Goal: Find specific page/section: Find specific page/section

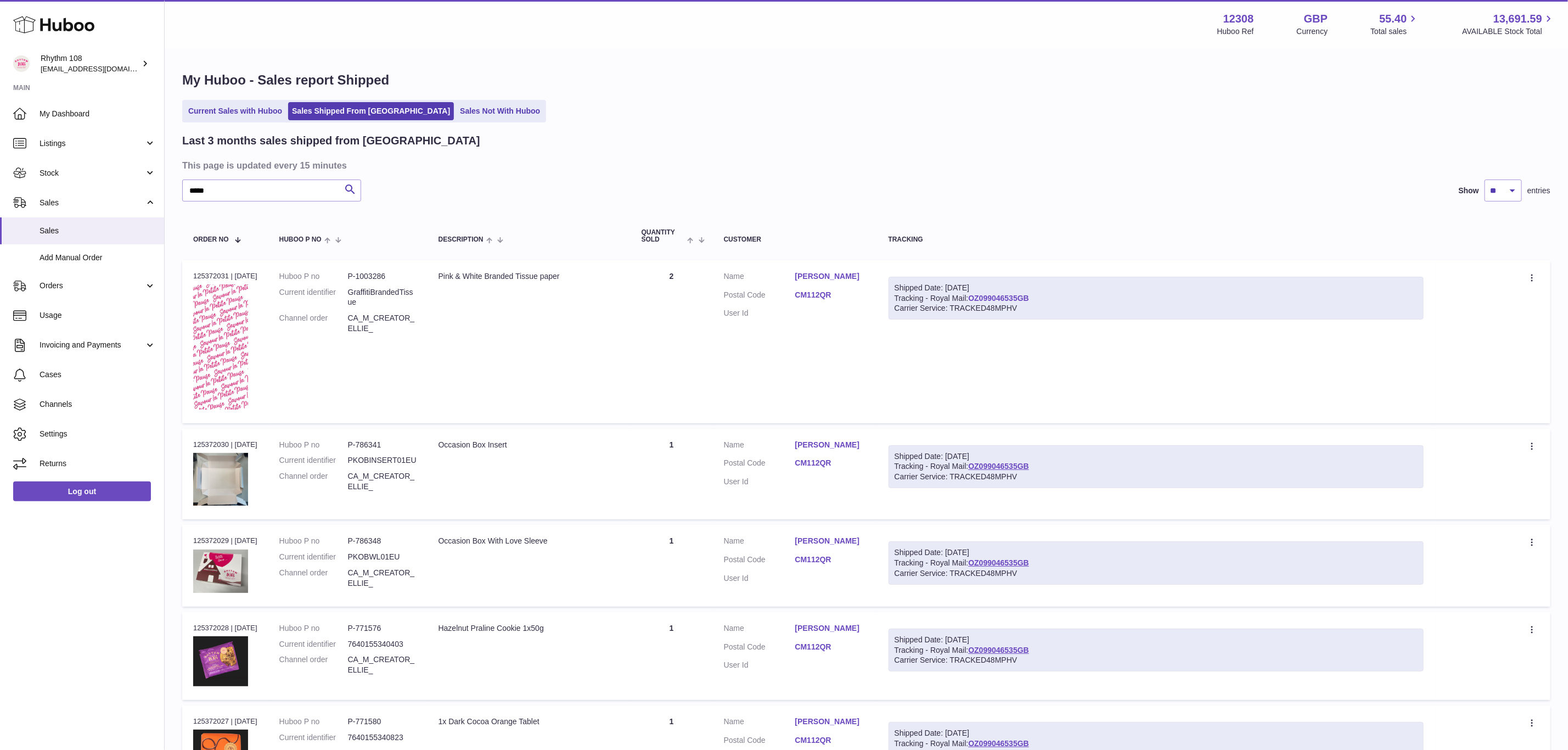
click at [1026, 294] on link "OZ099046535GB" at bounding box center [999, 298] width 61 height 9
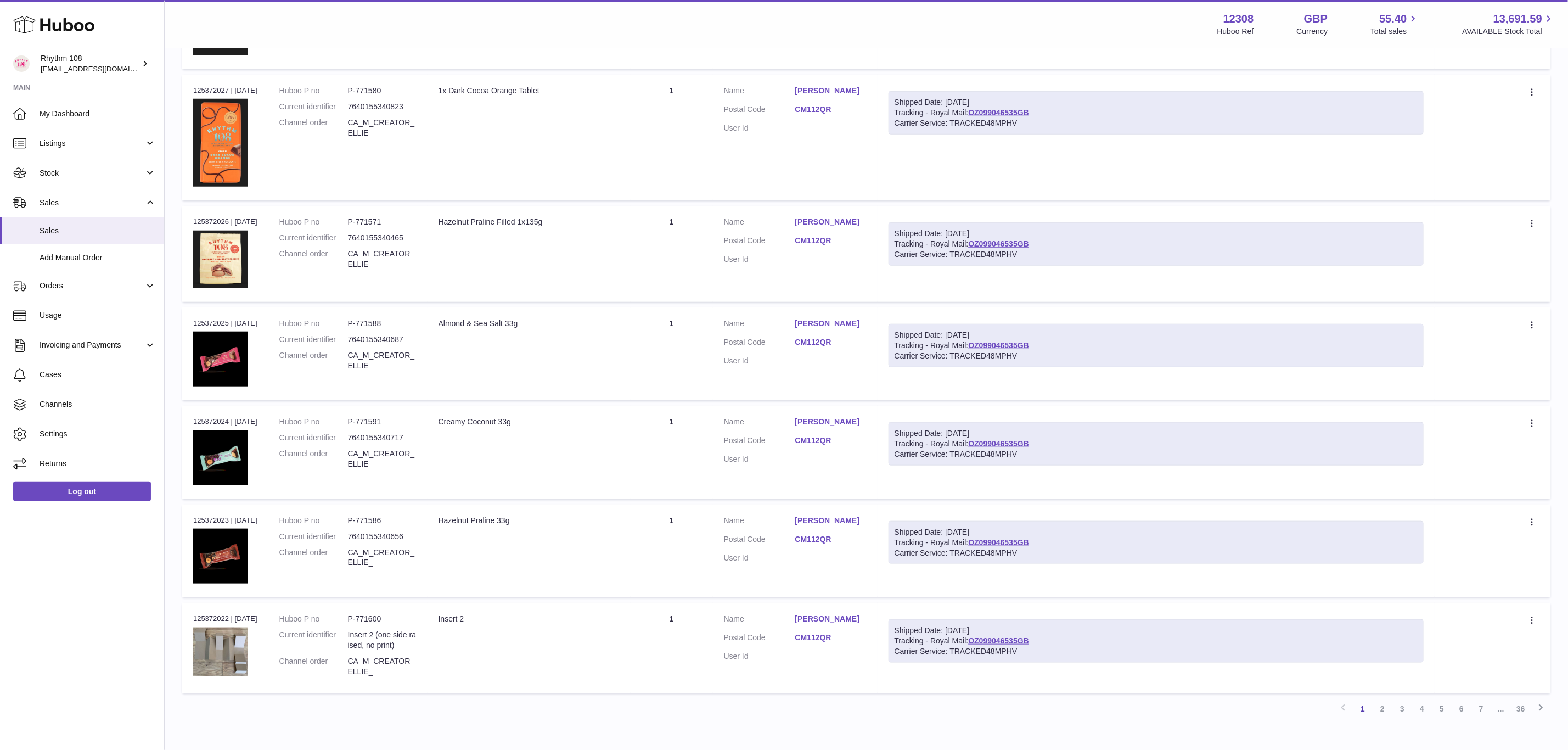
scroll to position [689, 0]
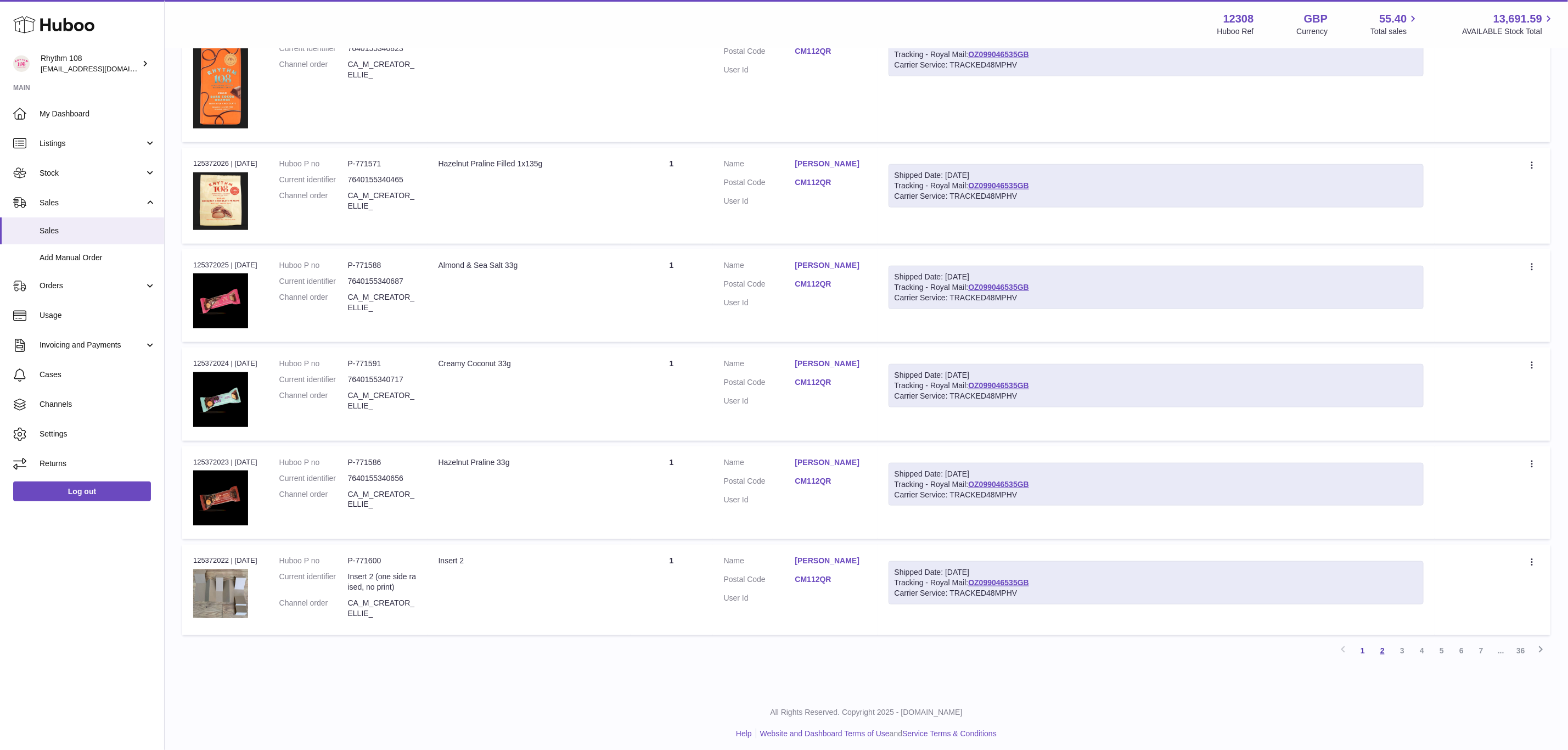
click at [1385, 647] on link "2" at bounding box center [1382, 651] width 20 height 20
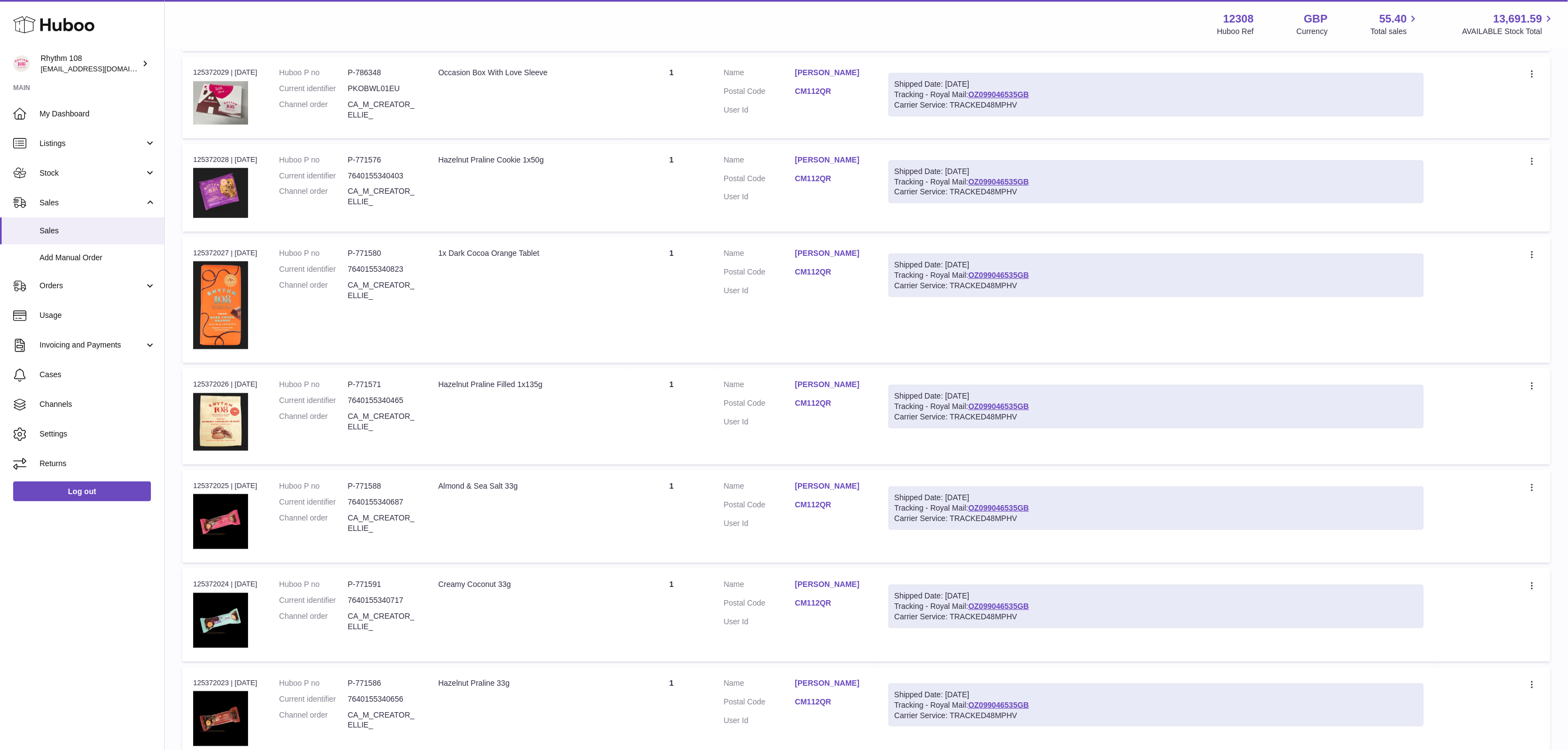
scroll to position [689, 0]
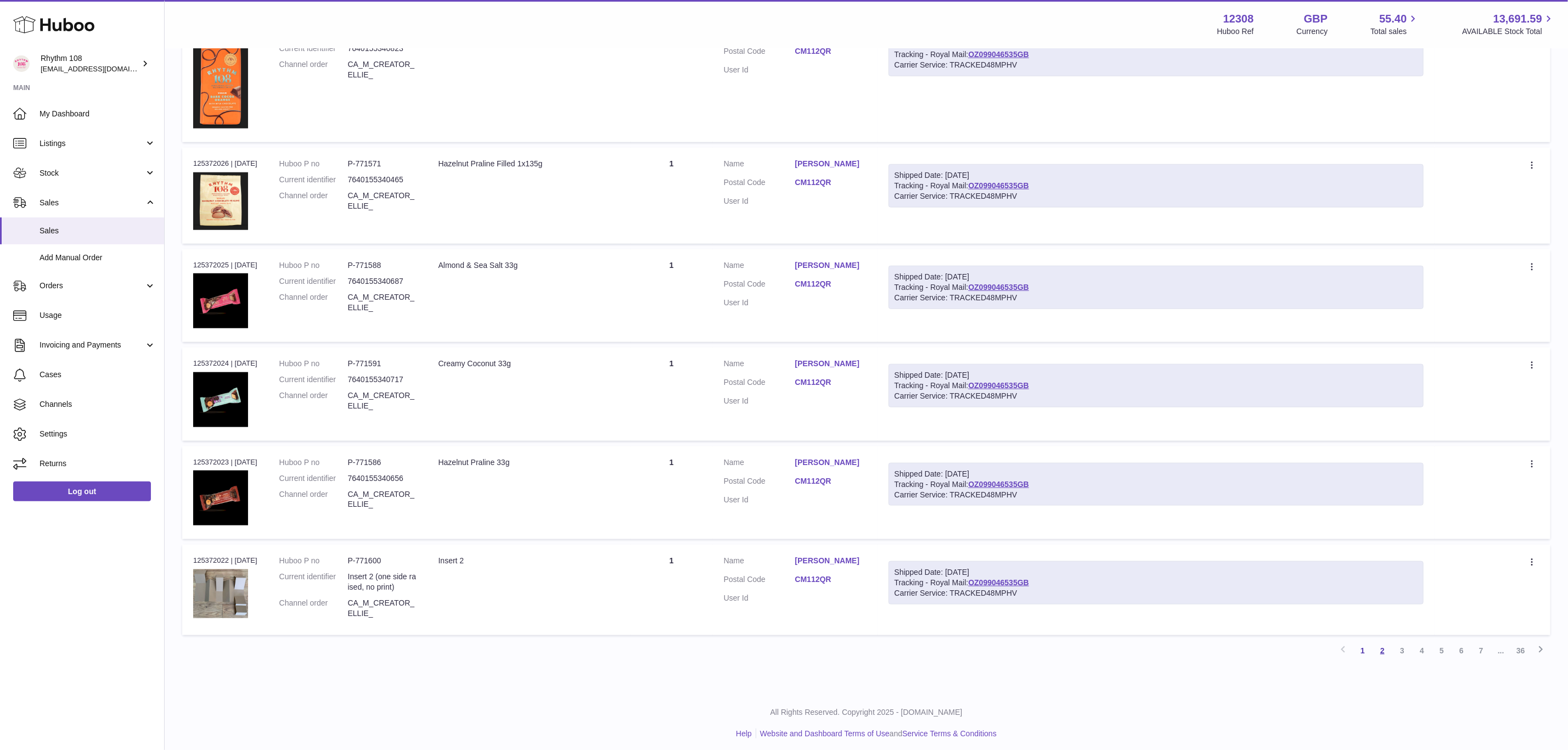
click at [1380, 649] on link "2" at bounding box center [1382, 651] width 20 height 20
click at [1400, 647] on link "3" at bounding box center [1402, 651] width 20 height 20
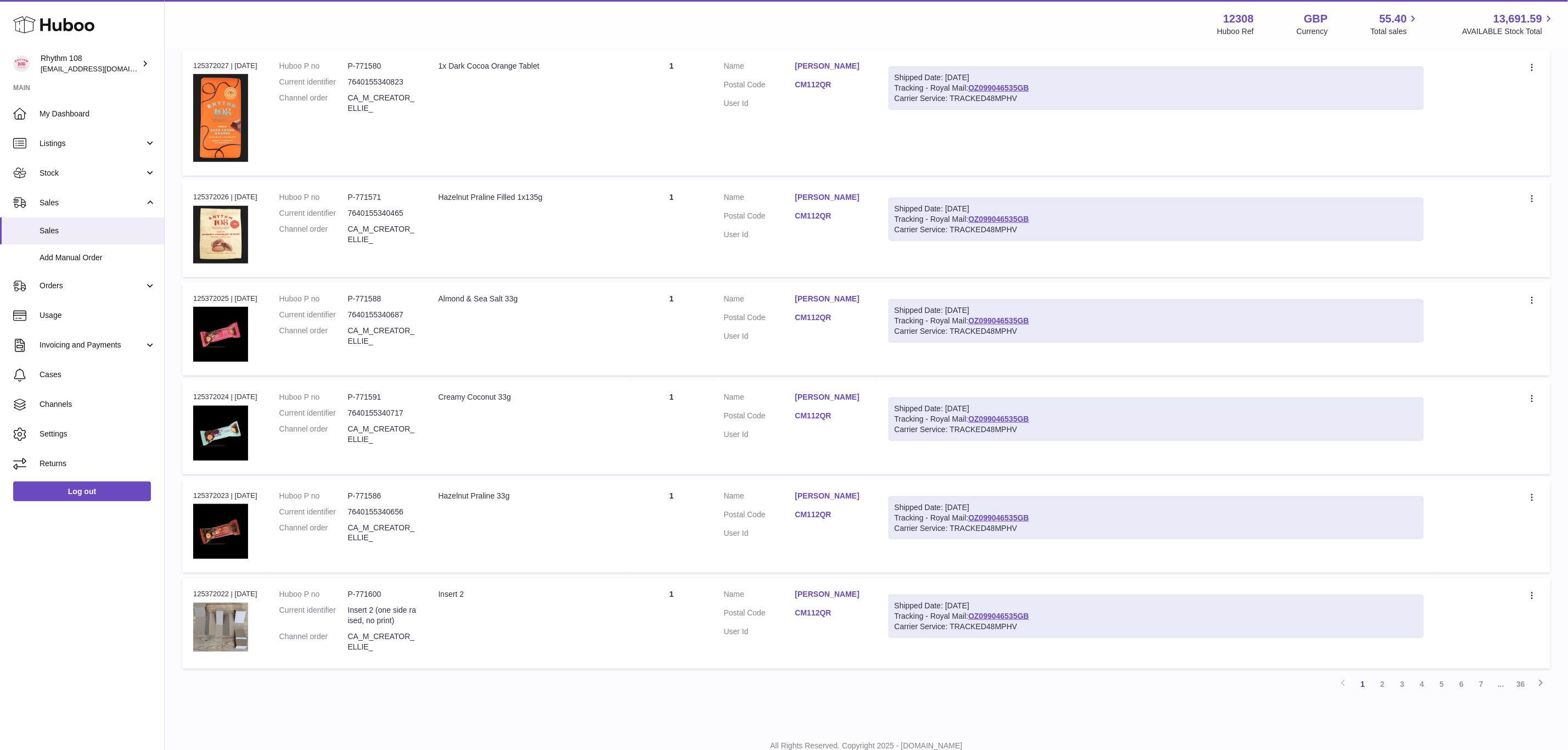
scroll to position [689, 0]
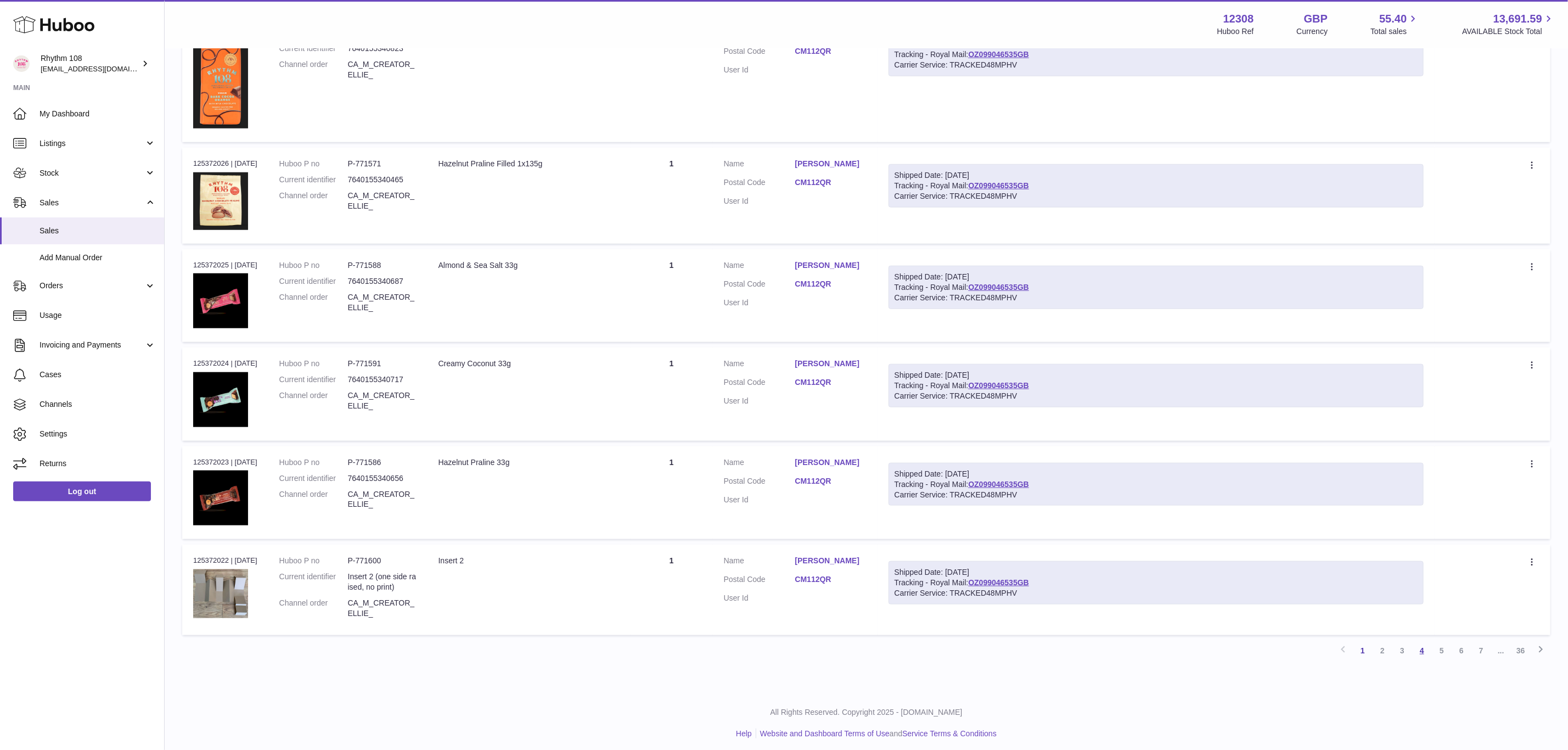
click at [1421, 650] on link "4" at bounding box center [1422, 651] width 20 height 20
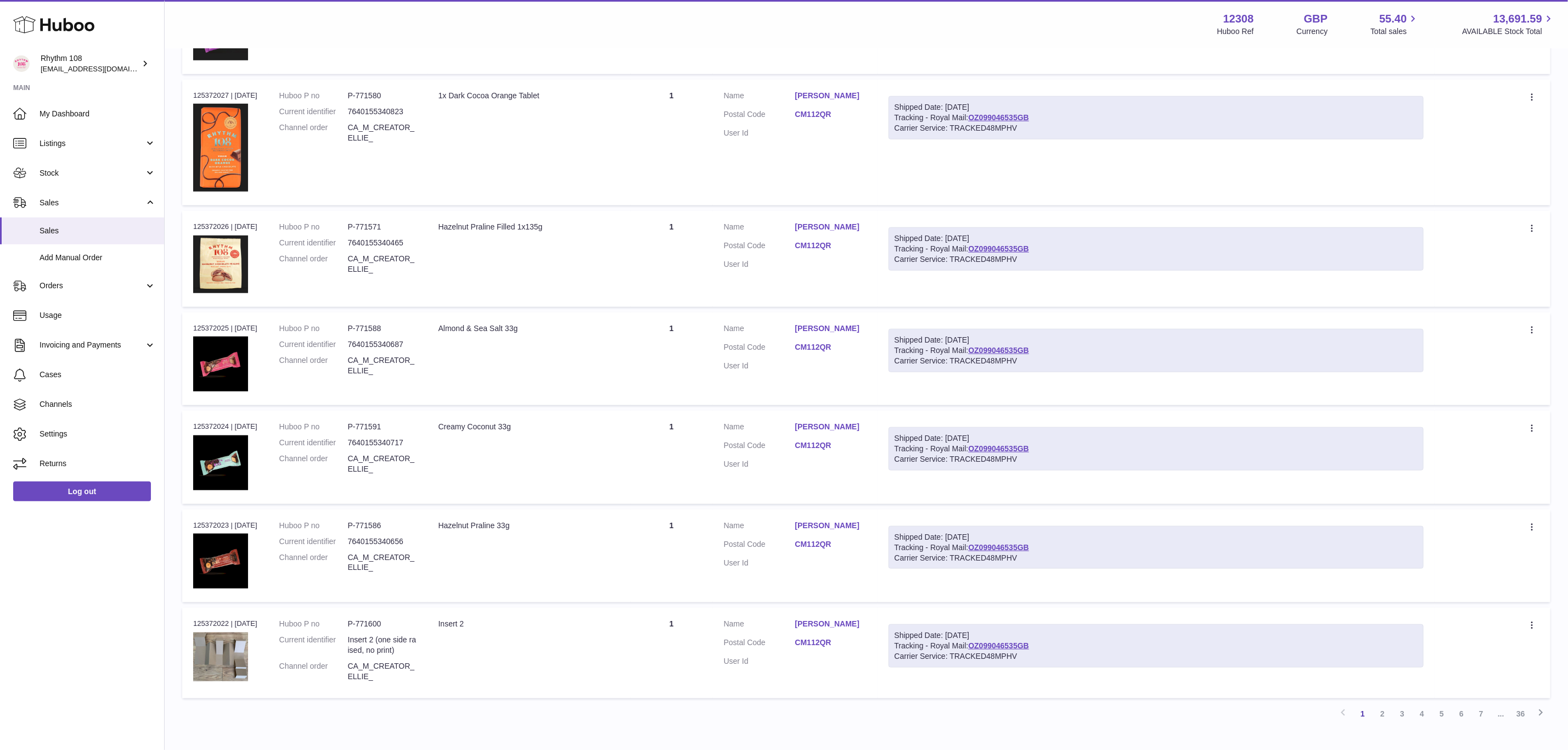
scroll to position [689, 0]
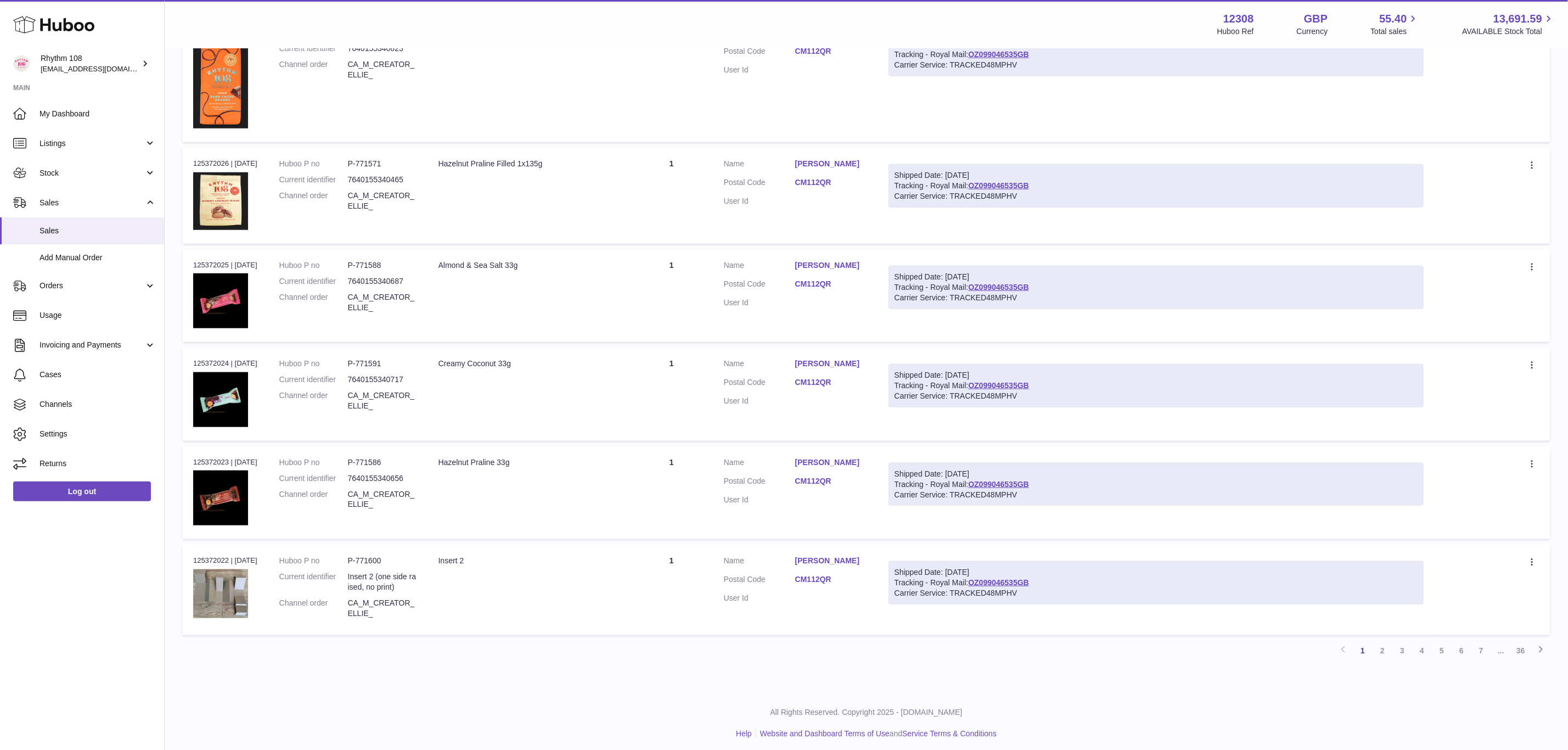
click at [1441, 654] on link "5" at bounding box center [1442, 651] width 20 height 20
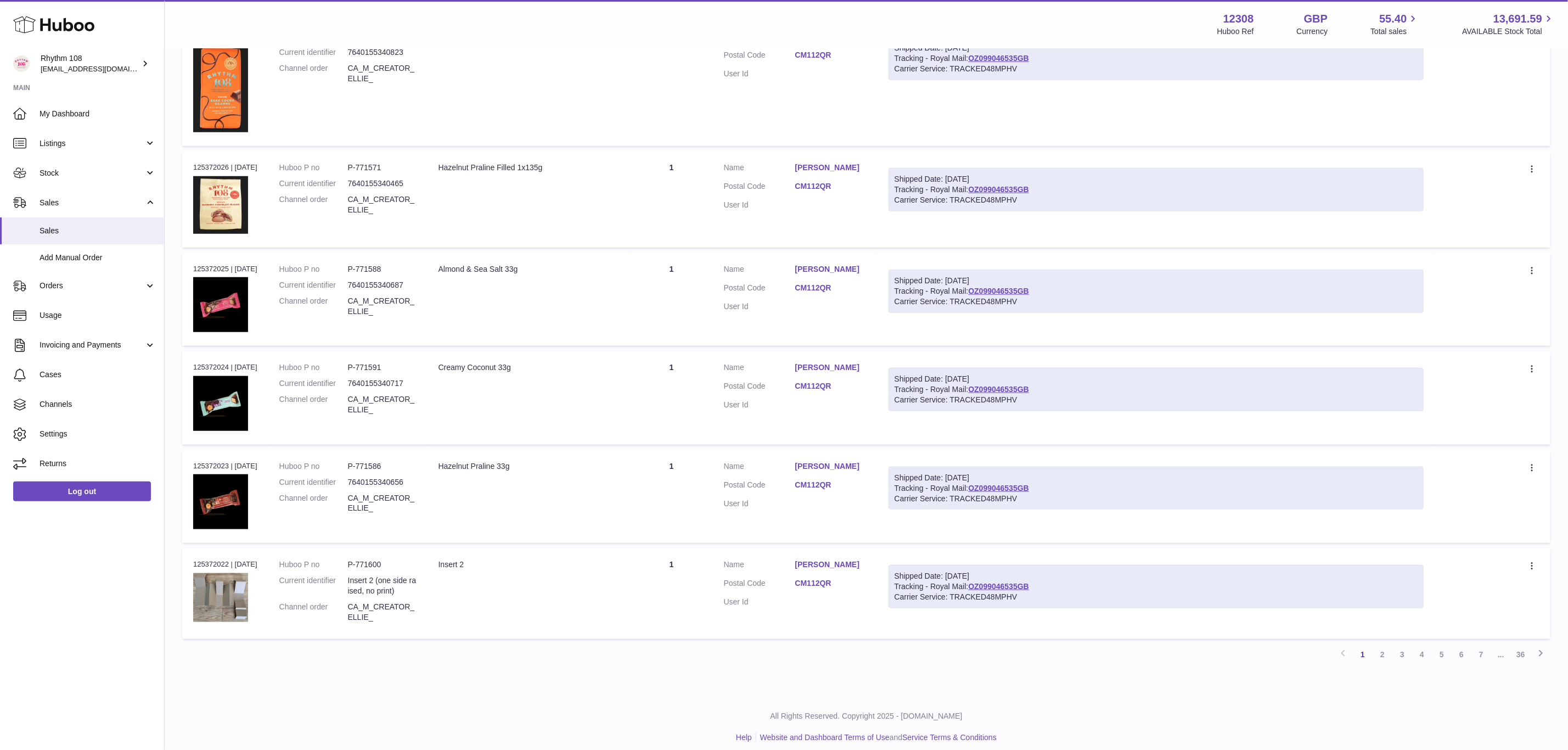
scroll to position [689, 0]
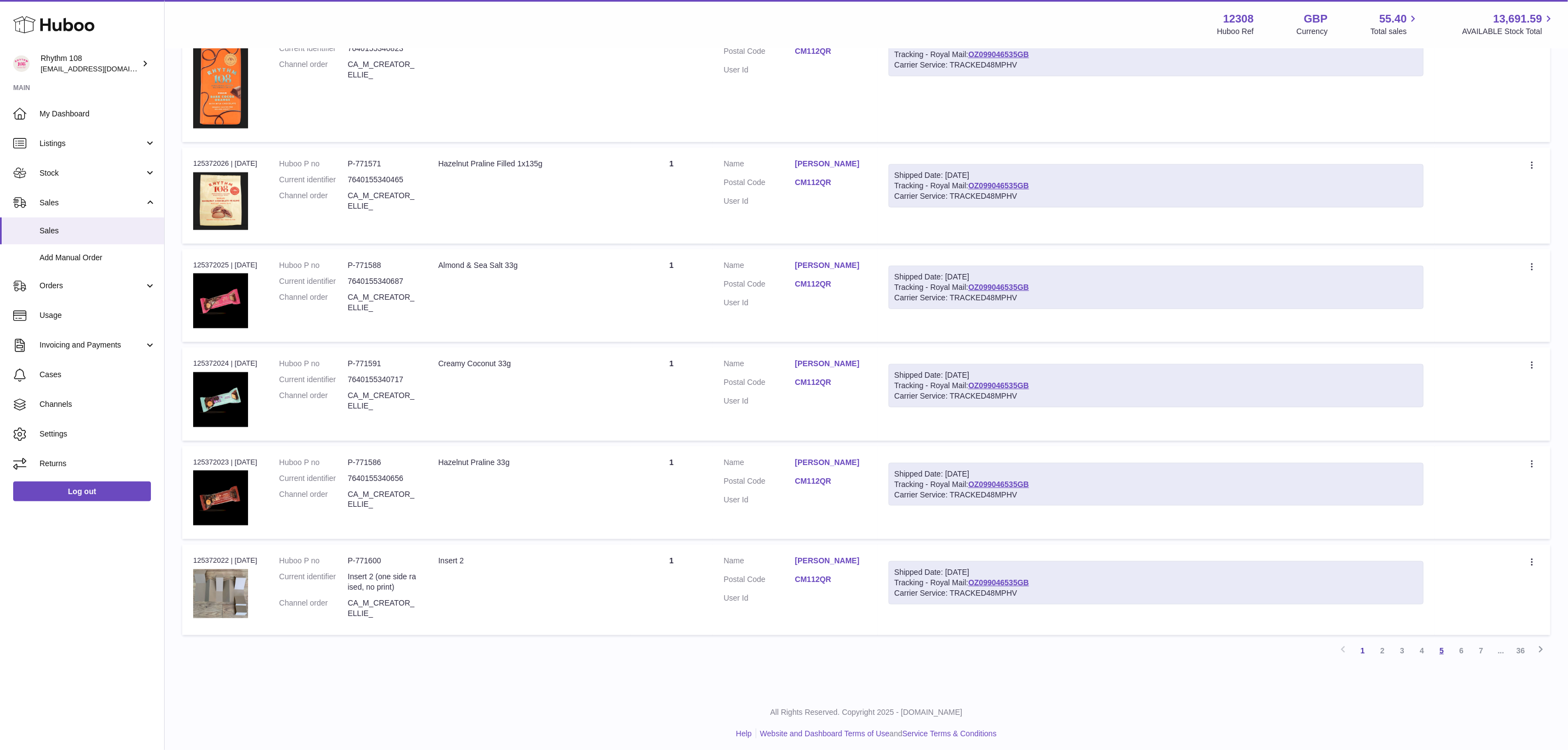
click at [1442, 651] on link "5" at bounding box center [1442, 651] width 20 height 20
click at [1459, 646] on link "6" at bounding box center [1461, 651] width 20 height 20
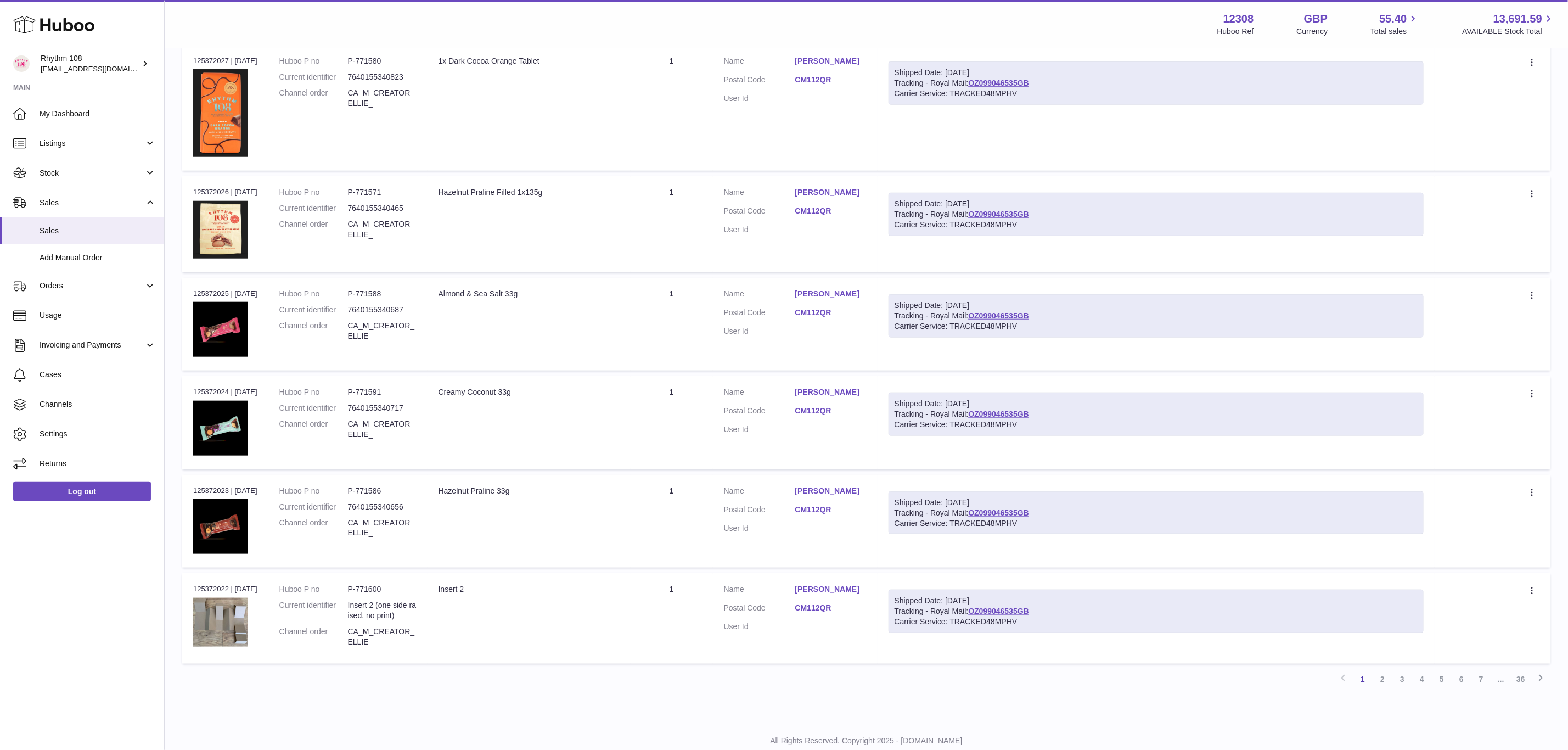
scroll to position [689, 0]
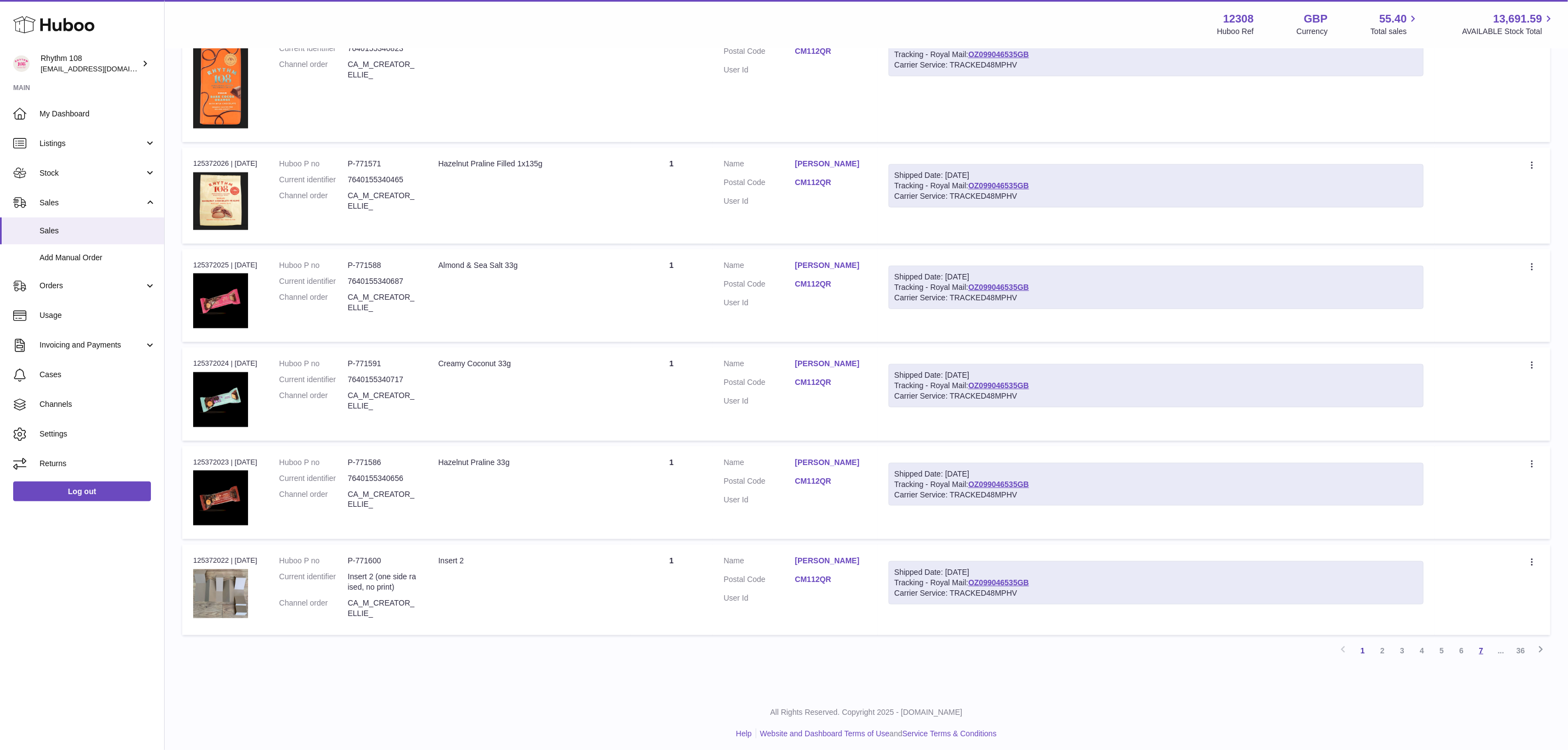
click at [1476, 647] on link "7" at bounding box center [1481, 651] width 20 height 20
click at [1540, 646] on icon at bounding box center [1540, 649] width 13 height 14
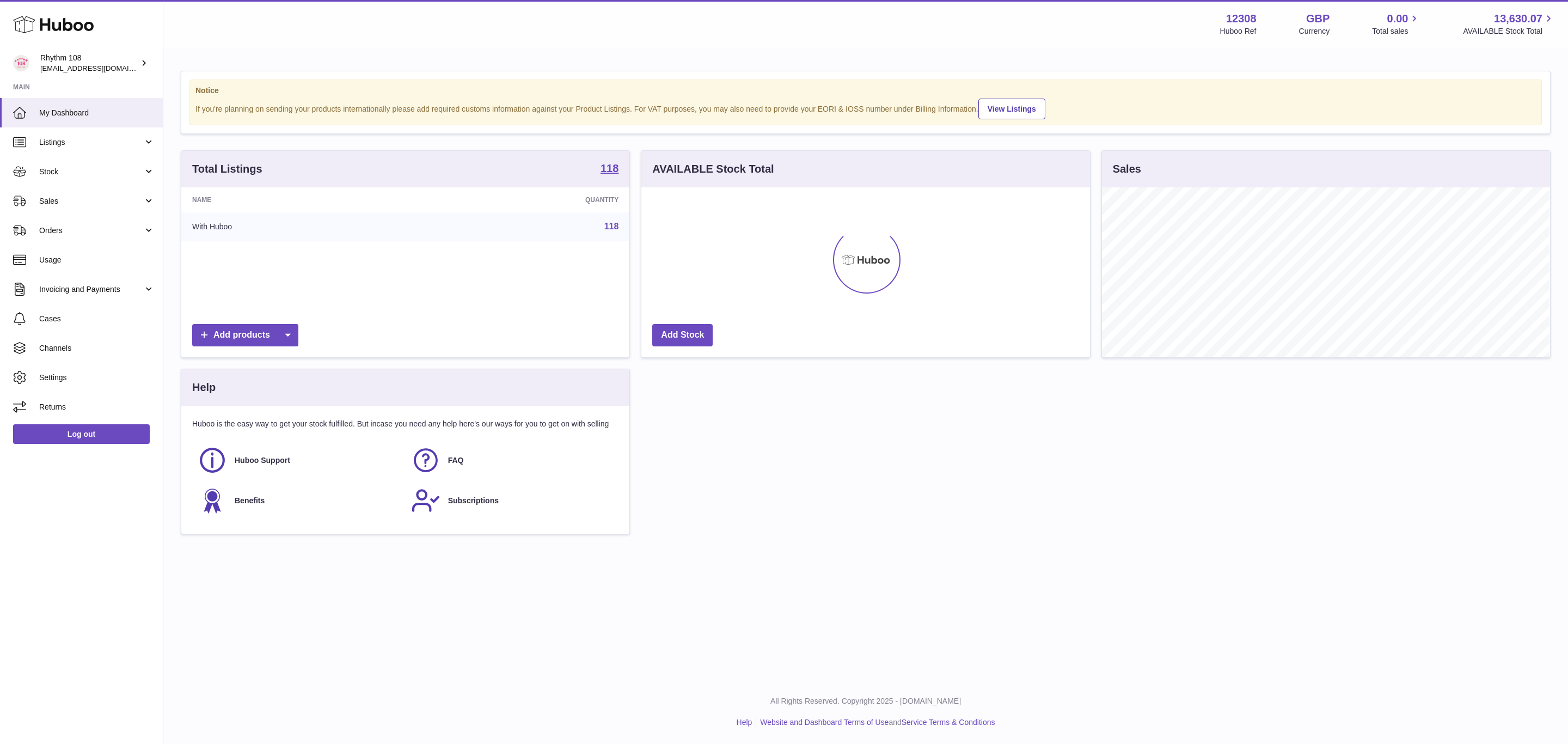
scroll to position [170, 447]
click at [48, 174] on span "Stock" at bounding box center [91, 172] width 104 height 10
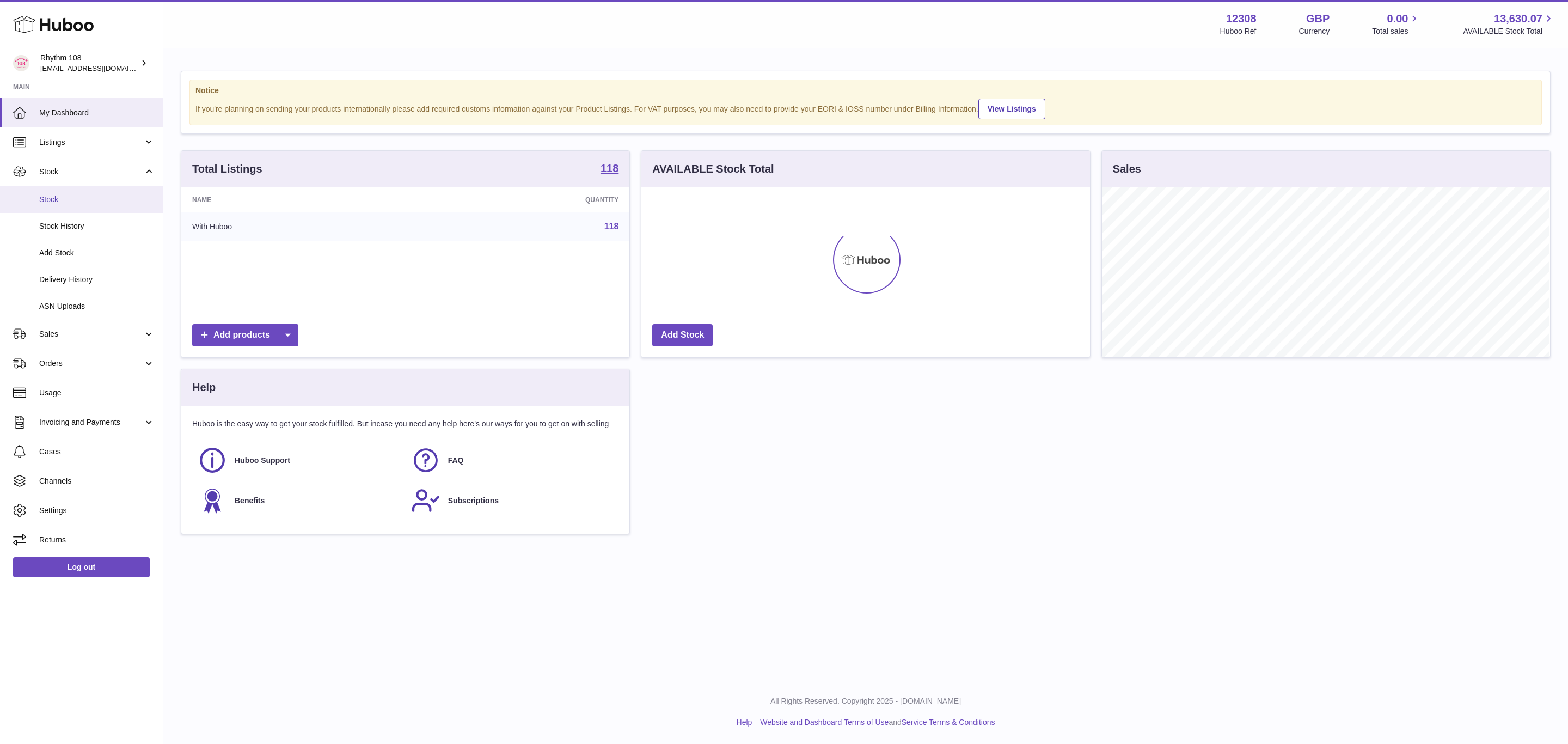
click at [75, 204] on span "Stock" at bounding box center [97, 199] width 116 height 10
